Goal: Task Accomplishment & Management: Complete application form

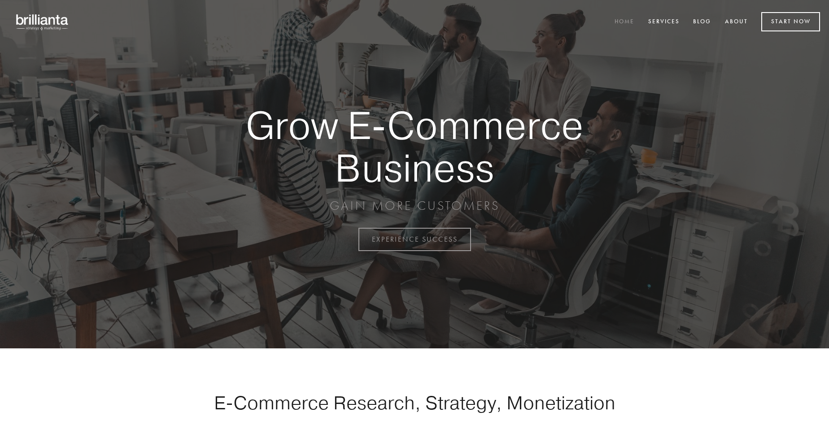
scroll to position [2353, 0]
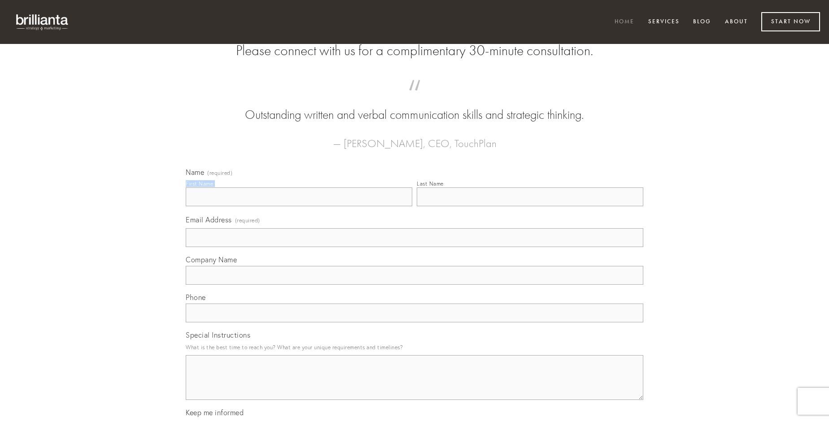
type input "[PERSON_NAME]"
click at [530, 206] on input "Last Name" at bounding box center [530, 197] width 227 height 19
type input "[PERSON_NAME]"
click at [415, 247] on input "Email Address (required)" at bounding box center [415, 237] width 458 height 19
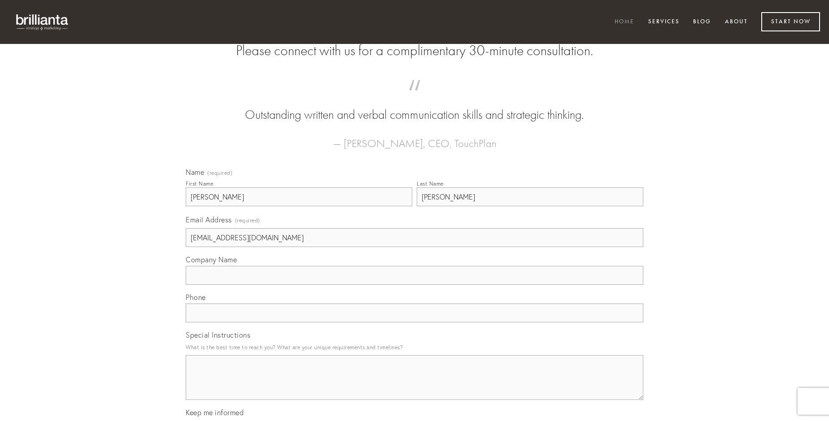
type input "[EMAIL_ADDRESS][DOMAIN_NAME]"
click at [415, 285] on input "Company Name" at bounding box center [415, 275] width 458 height 19
type input "caelum"
click at [415, 323] on input "text" at bounding box center [415, 313] width 458 height 19
click at [415, 386] on textarea "Special Instructions" at bounding box center [415, 377] width 458 height 45
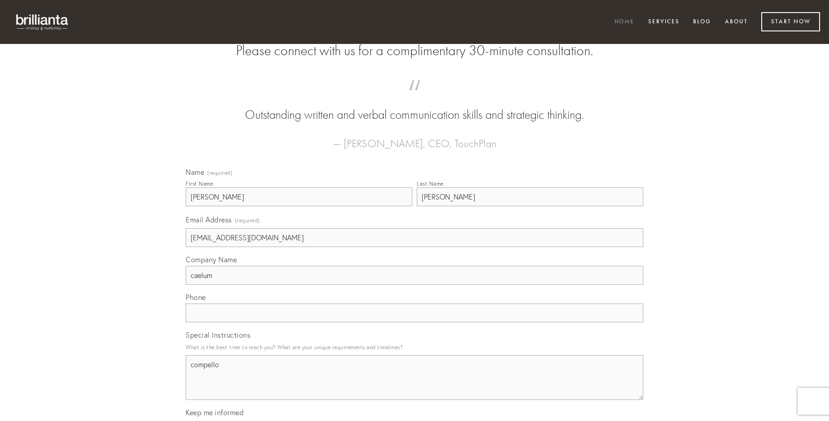
type textarea "compello"
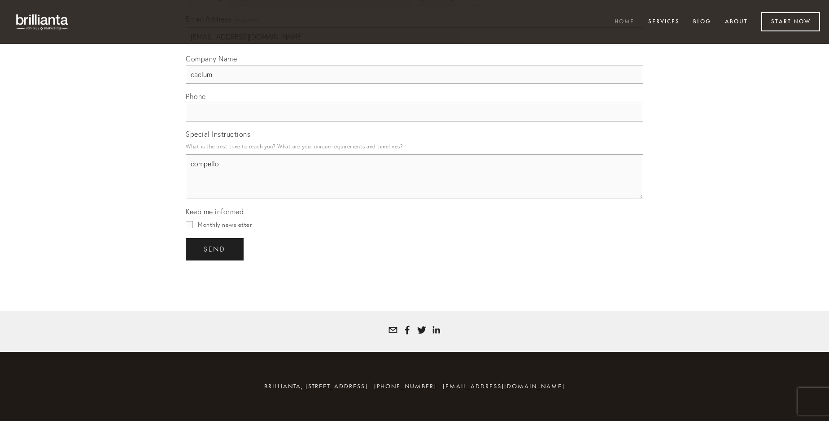
click at [215, 249] on span "send" at bounding box center [215, 249] width 22 height 8
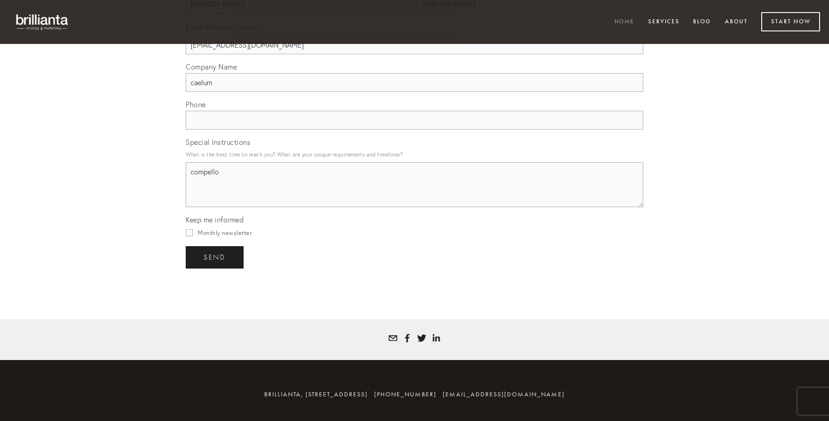
scroll to position [2326, 0]
